Goal: Task Accomplishment & Management: Complete application form

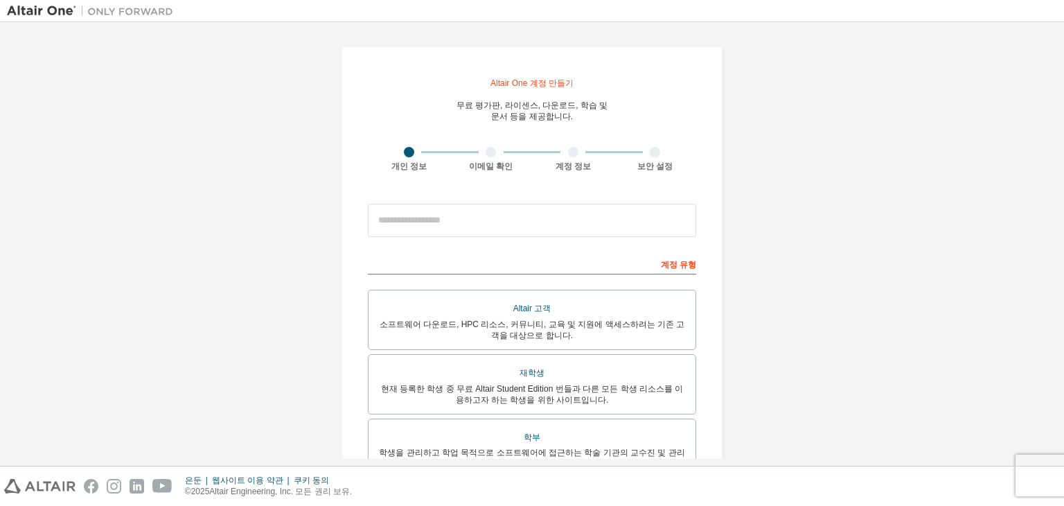
click at [810, 220] on div "Altair One 계정 만들기 무료 평가판, 라이센스, 다운로드, 학습 및 문서 등을 제공합니다. 개인 정보 이메일 확인 계정 정보 보안 설…" at bounding box center [532, 398] width 1050 height 739
drag, startPoint x: 477, startPoint y: 80, endPoint x: 621, endPoint y: 114, distance: 148.1
click at [606, 114] on div "Altair One 계정 만들기 무료 평가판, 라이센스, 다운로드, 학습 및 문서 등을 제공합니다. 개인 정보 이메일 확인 계정 정보 보안 설…" at bounding box center [532, 399] width 381 height 706
click at [626, 114] on div "Altair One 계정 만들기 무료 평가판, 라이센스, 다운로드, 학습 및 문서 등을 제공합니다. 개인 정보 이메일 확인 계정 정보 보안 설…" at bounding box center [532, 399] width 381 height 706
drag, startPoint x: 622, startPoint y: 118, endPoint x: 466, endPoint y: 85, distance: 159.4
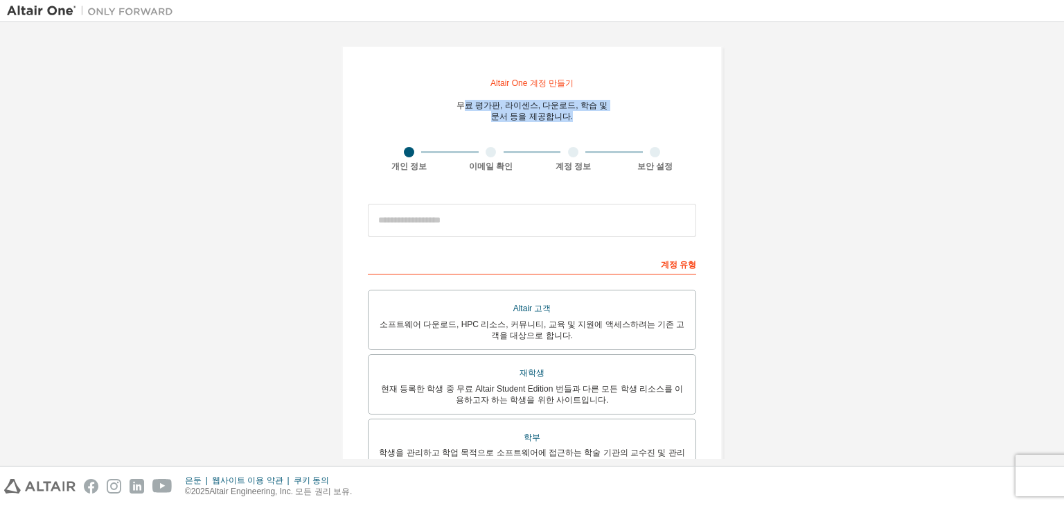
click at [466, 85] on div "Altair One 계정 만들기 무료 평가판, 라이센스, 다운로드, 학습 및 문서 등을 제공합니다. 개인 정보 이메일 확인 계정 정보 보안 설…" at bounding box center [532, 399] width 381 height 706
drag, startPoint x: 475, startPoint y: 76, endPoint x: 586, endPoint y: 112, distance: 116.6
click at [586, 112] on div "Altair One 계정 만들기 무료 평가판, 라이센스, 다운로드, 학습 및 문서 등을 제공합니다. 개인 정보 이메일 확인 계정 정보 보안 설…" at bounding box center [532, 399] width 381 height 706
click at [586, 112] on div "무료 평가판, 라이센스, 다운로드, 학습 및 문서 등을 제공합니다." at bounding box center [533, 111] width 152 height 22
drag, startPoint x: 579, startPoint y: 117, endPoint x: 465, endPoint y: 71, distance: 123.1
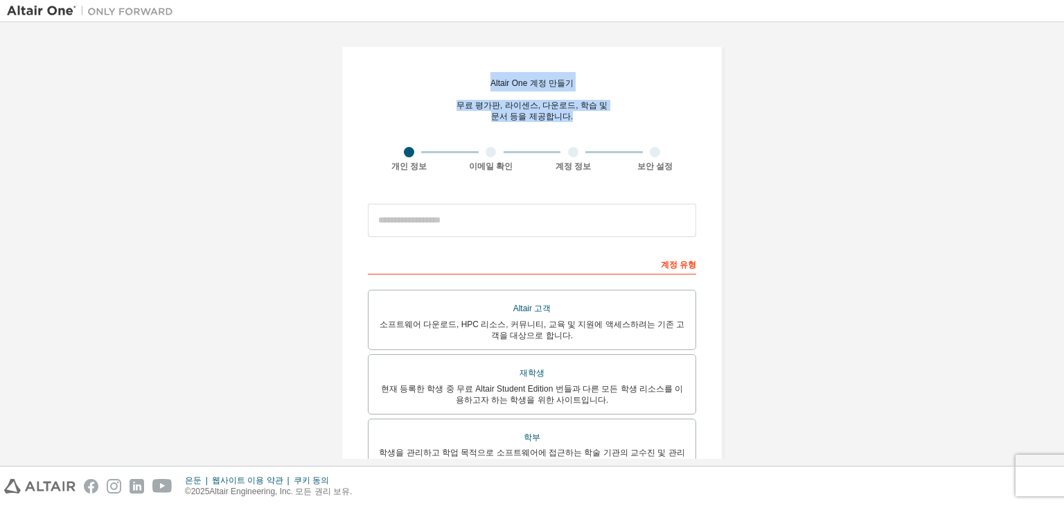
click at [465, 71] on div "Altair One 계정 만들기 무료 평가판, 라이센스, 다운로드, 학습 및 문서 등을 제공합니다. 개인 정보 이메일 확인 계정 정보 보안 설…" at bounding box center [532, 399] width 381 height 706
click at [468, 106] on font "무료 평가판, 라이센스, 다운로드, 학습 및" at bounding box center [533, 105] width 152 height 10
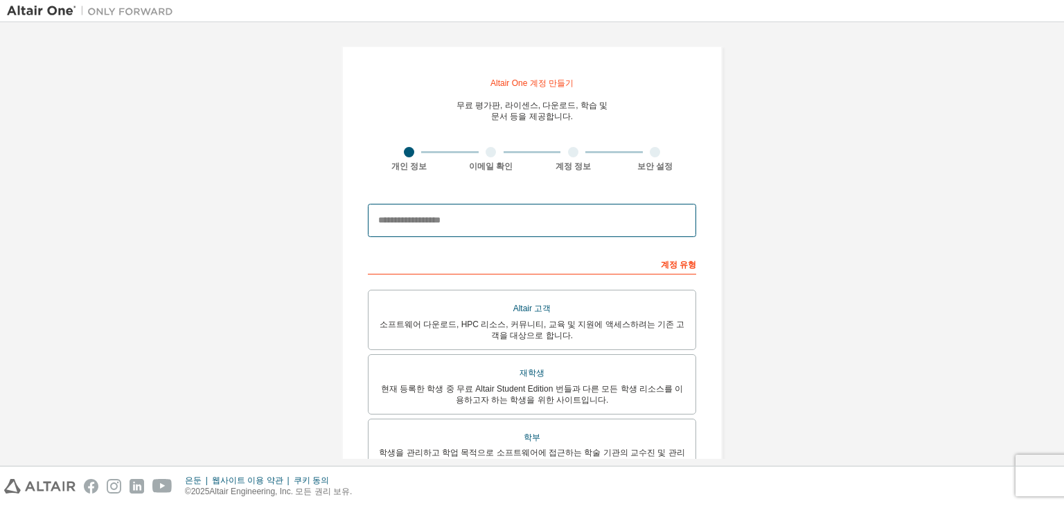
click at [476, 229] on input "email" at bounding box center [532, 220] width 328 height 33
type input "**********"
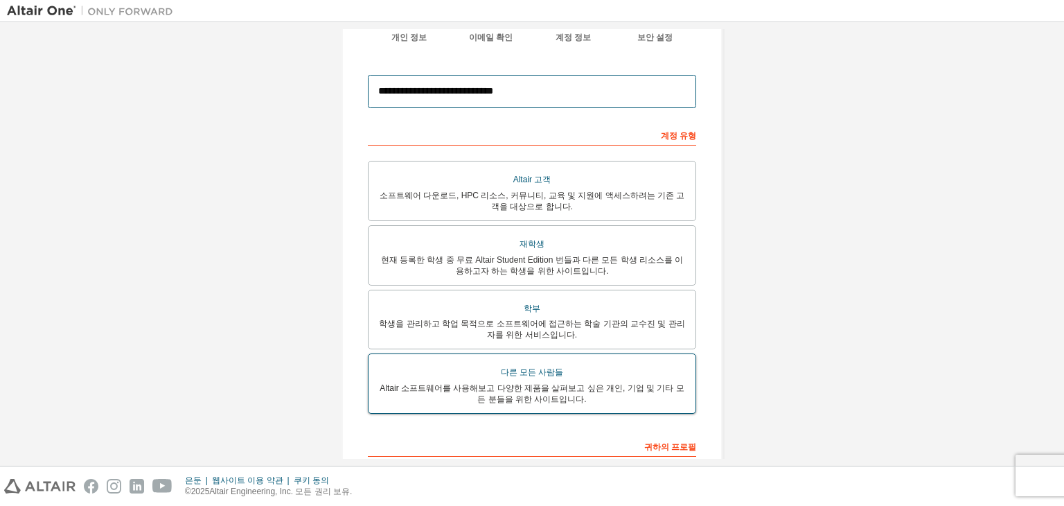
scroll to position [208, 0]
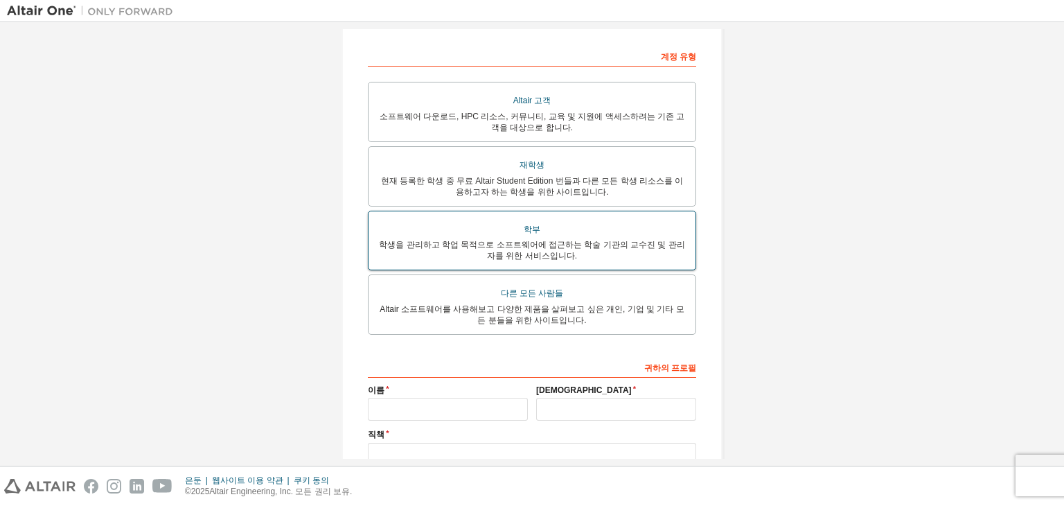
click at [576, 240] on font "학생을 관리하고 학업 목적으로 소프트웨어에 접근하는 학술 기관의 교수진 및 관리자를 위한 서비스입니다." at bounding box center [532, 250] width 306 height 21
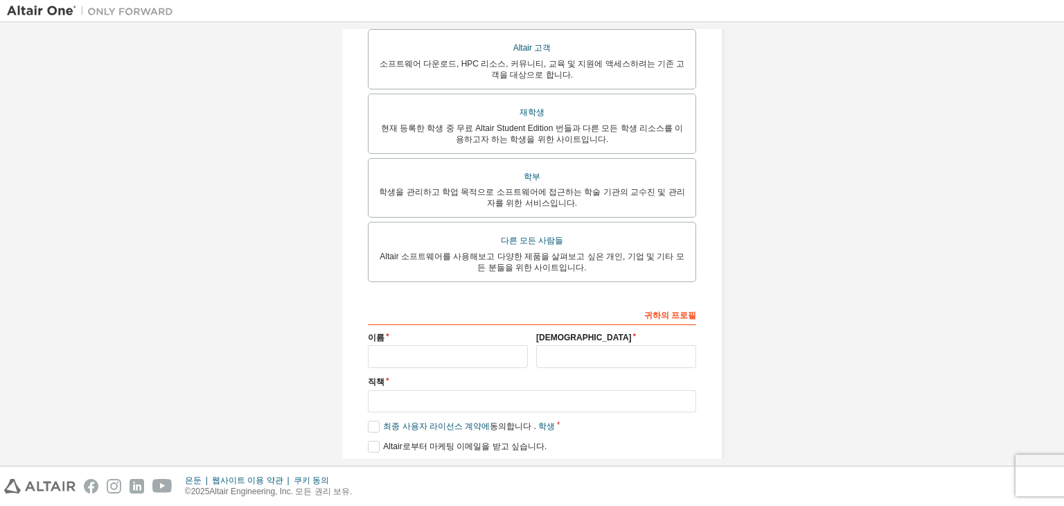
scroll to position [311, 0]
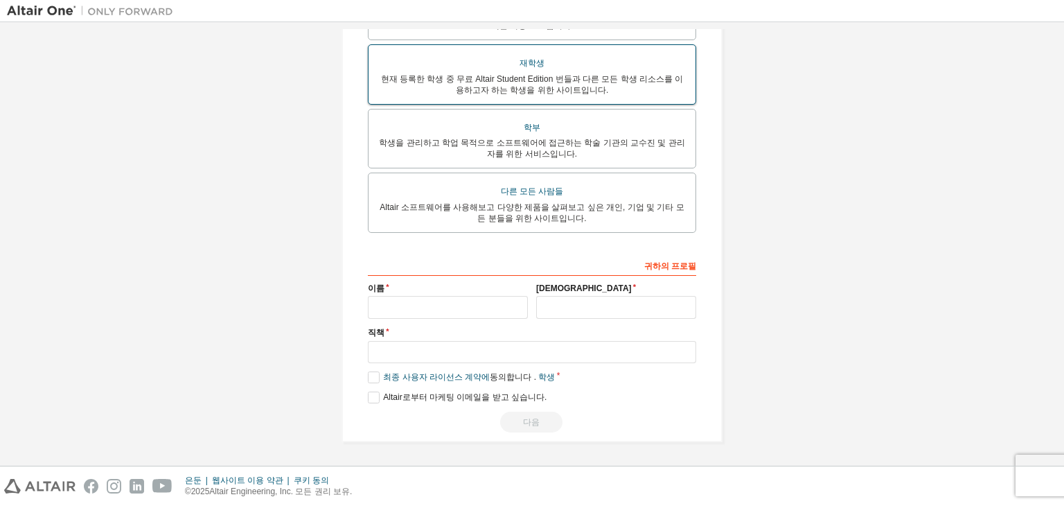
click at [649, 86] on div "현재 등록한 학생 중 무료 Altair Student Edition 번들과 다른 모든 학생 리소스를 이용하고자 하는 학생을 위한 사이트입니다." at bounding box center [532, 84] width 310 height 22
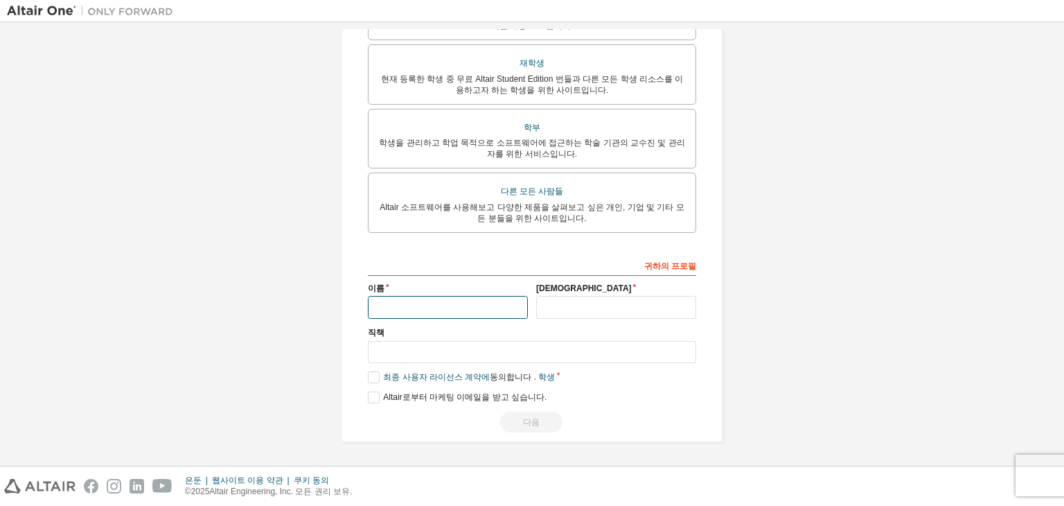
click at [482, 313] on input "text" at bounding box center [448, 307] width 160 height 23
type input "*"
type input "**"
type input "*"
type input "**"
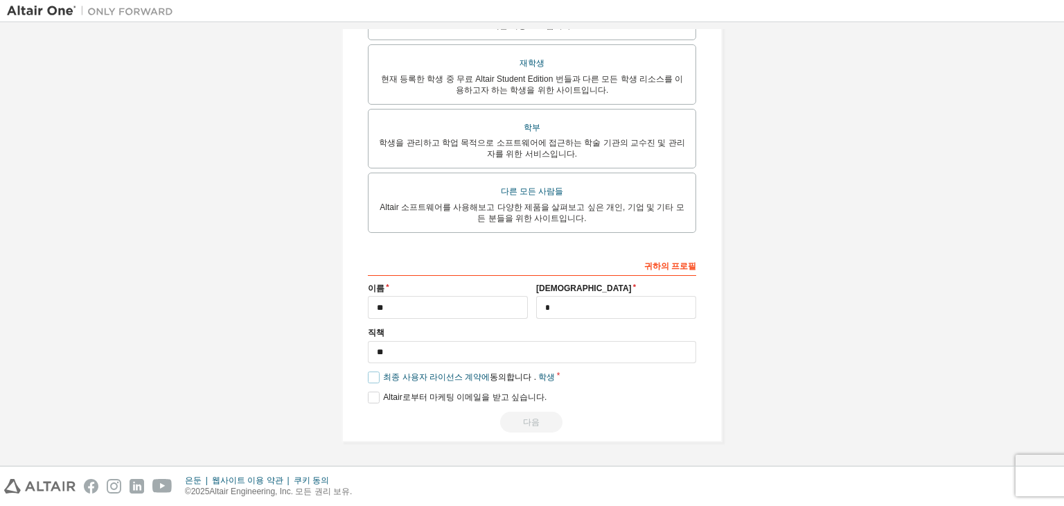
click at [373, 378] on label "최종 사용자 라이선스 계약에 동의합니다 . 학생" at bounding box center [461, 377] width 187 height 12
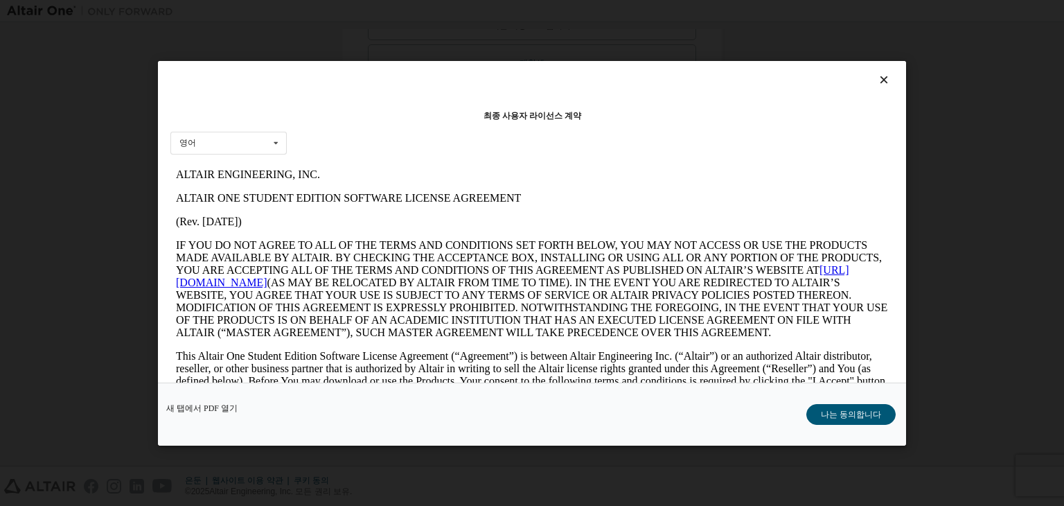
scroll to position [0, 0]
click at [836, 410] on font "나는 동의합니다" at bounding box center [851, 415] width 60 height 10
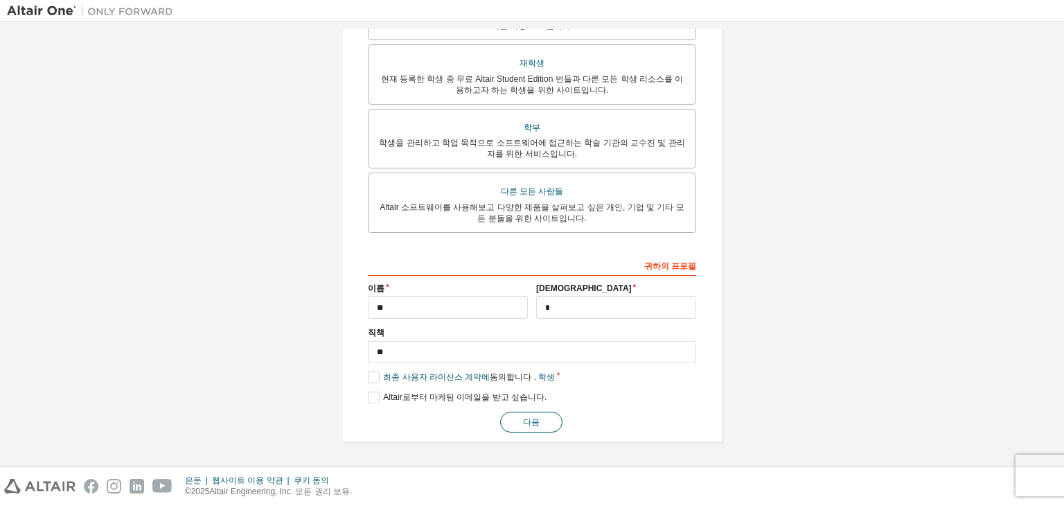
click at [515, 419] on button "다음" at bounding box center [531, 422] width 62 height 21
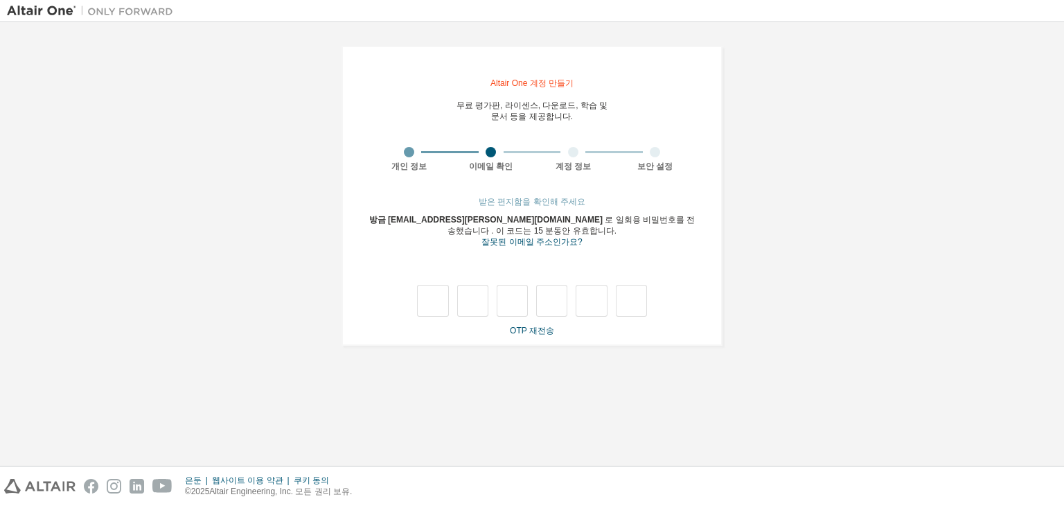
type input "*"
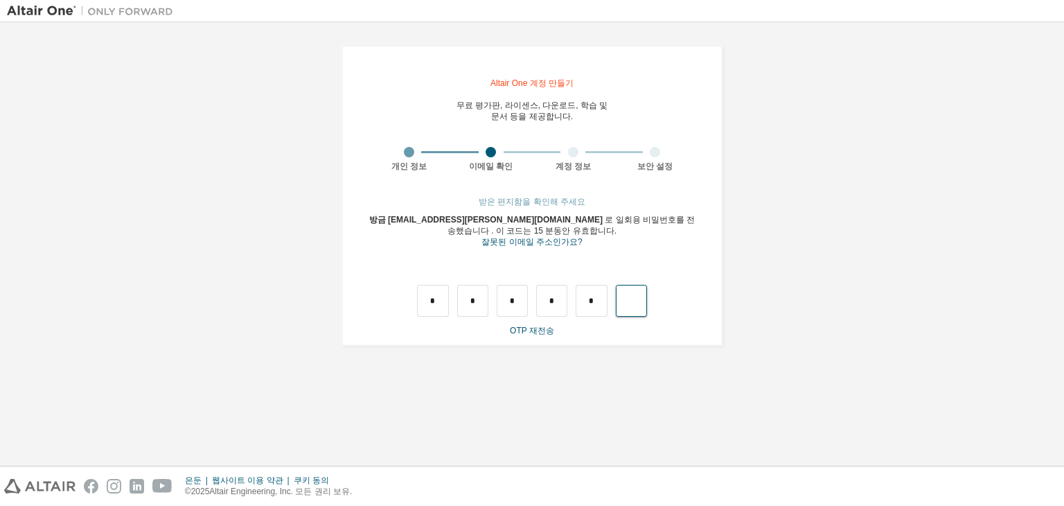
type input "*"
